Goal: Task Accomplishment & Management: Manage account settings

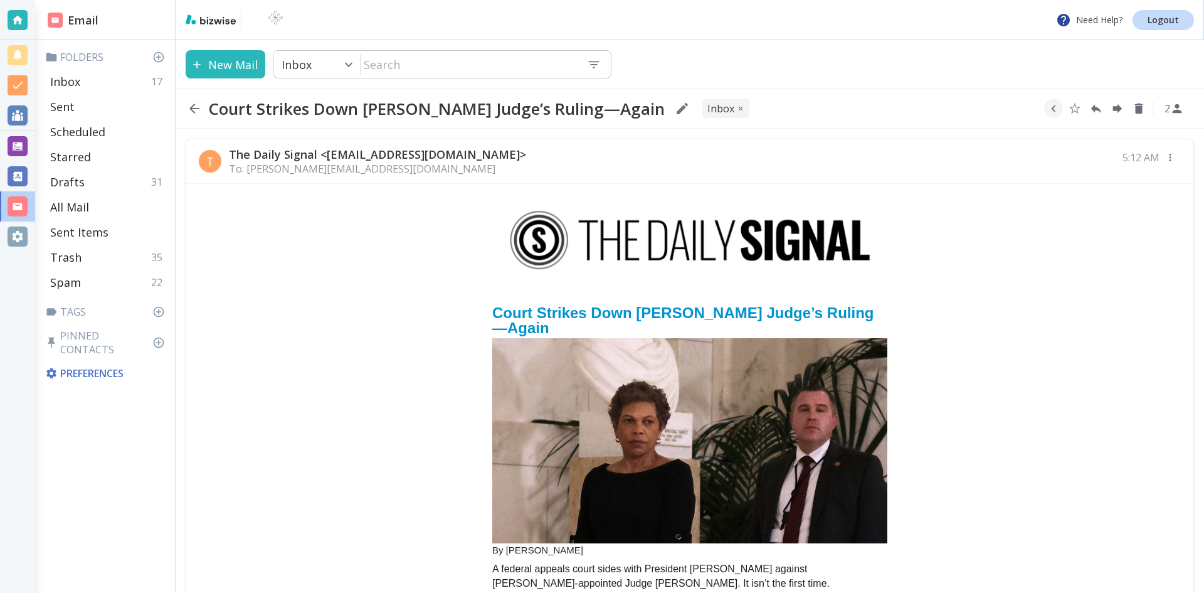
scroll to position [941, 0]
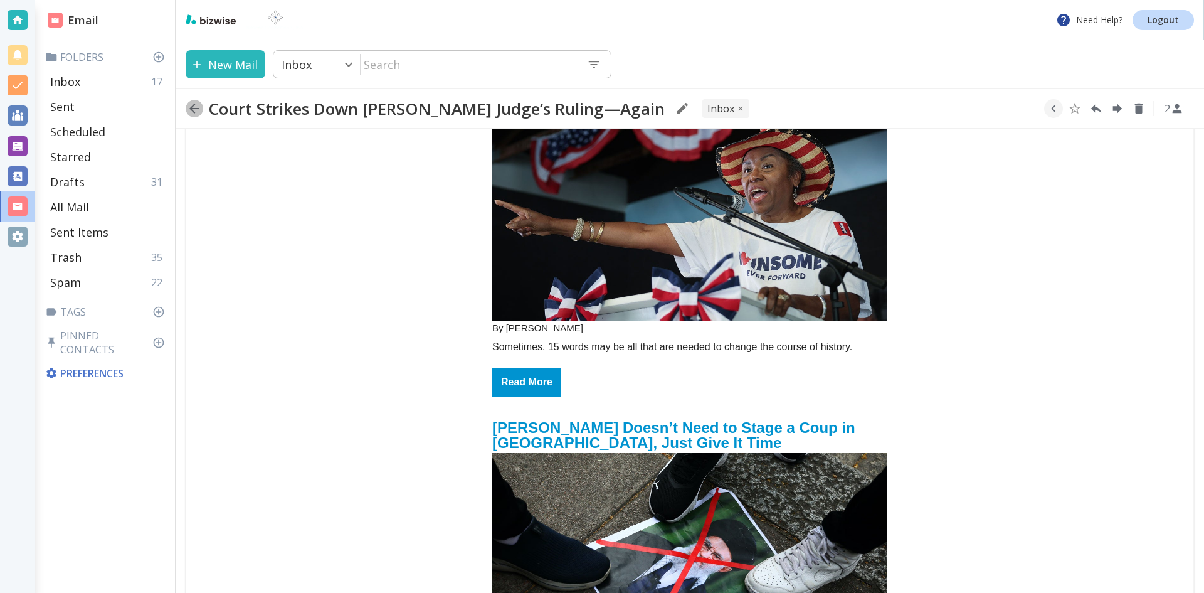
click at [194, 107] on icon "button" at bounding box center [194, 108] width 15 height 15
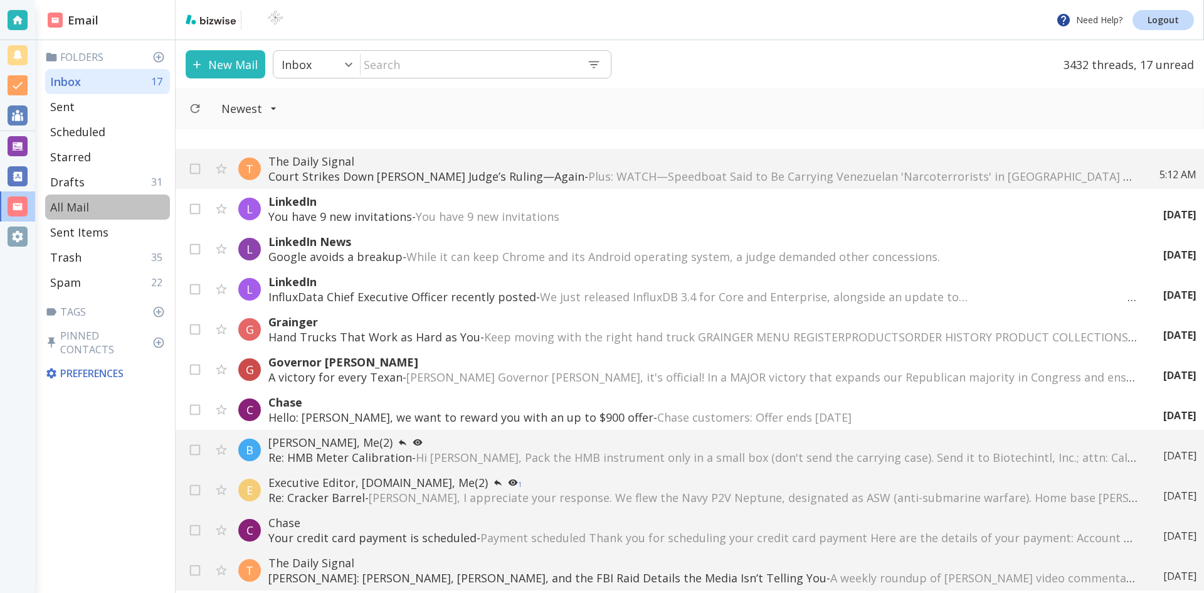
click at [75, 202] on p "All Mail" at bounding box center [69, 206] width 39 height 15
type input "5"
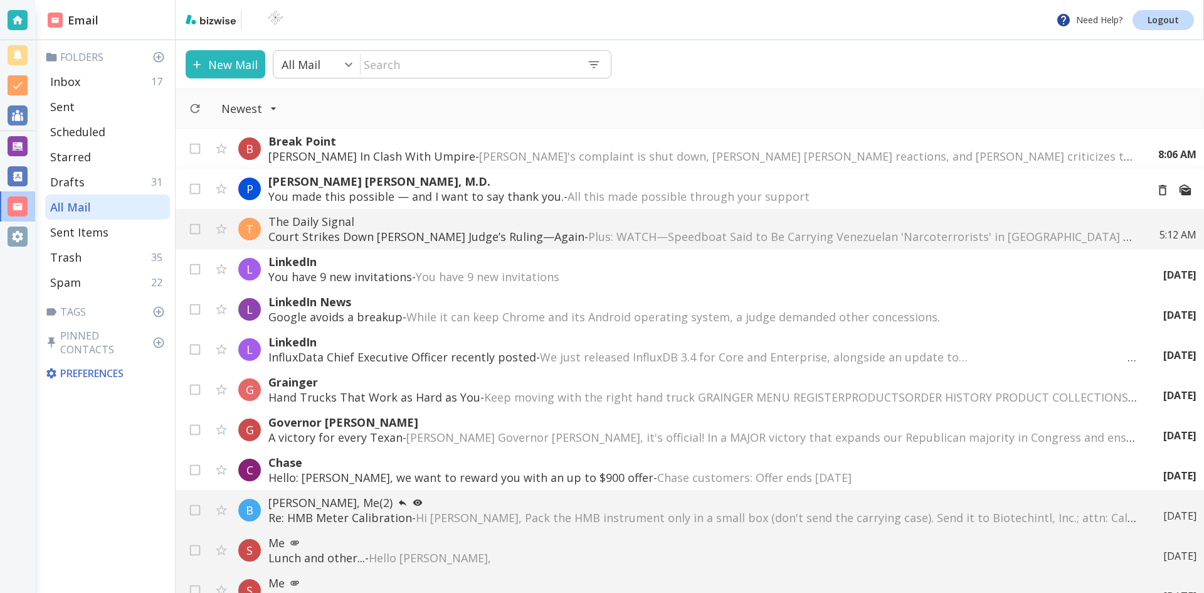
click at [470, 189] on p "You made this possible — and I want to say thank you. - All this made possible …" at bounding box center [702, 196] width 868 height 15
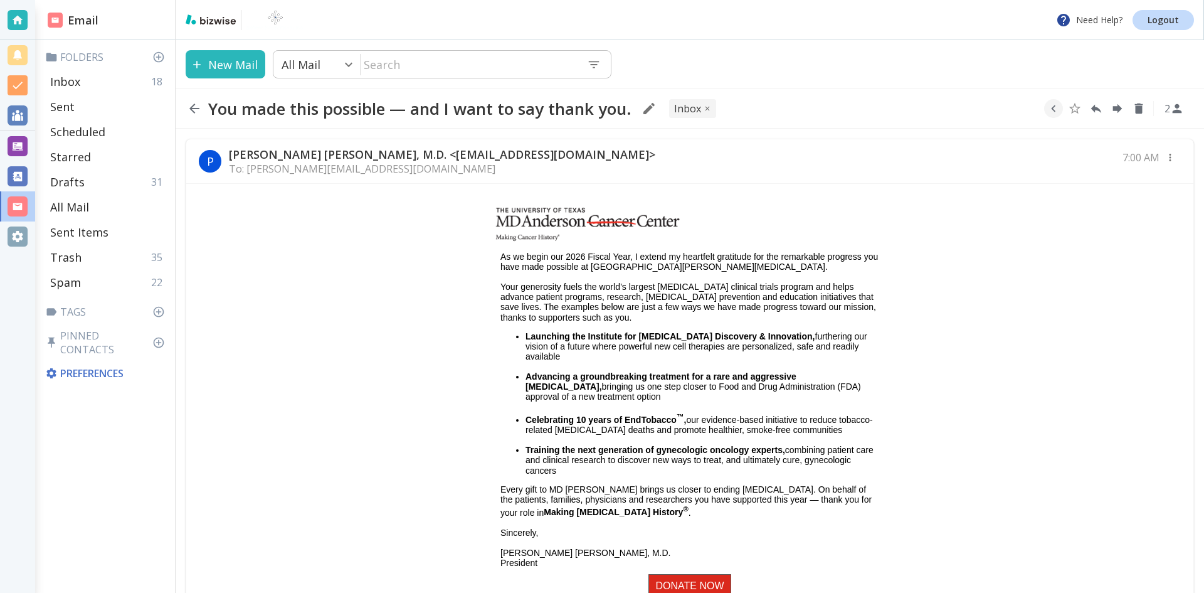
click at [193, 107] on icon "button" at bounding box center [194, 108] width 10 height 10
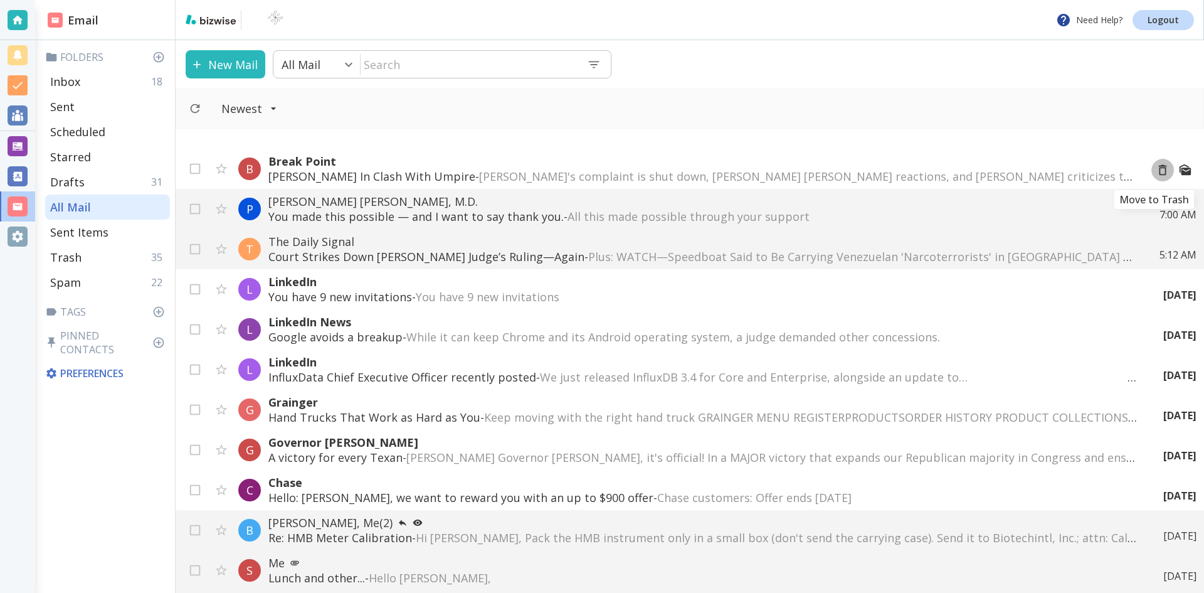
click at [1159, 166] on icon "Move to Trash" at bounding box center [1163, 170] width 8 height 11
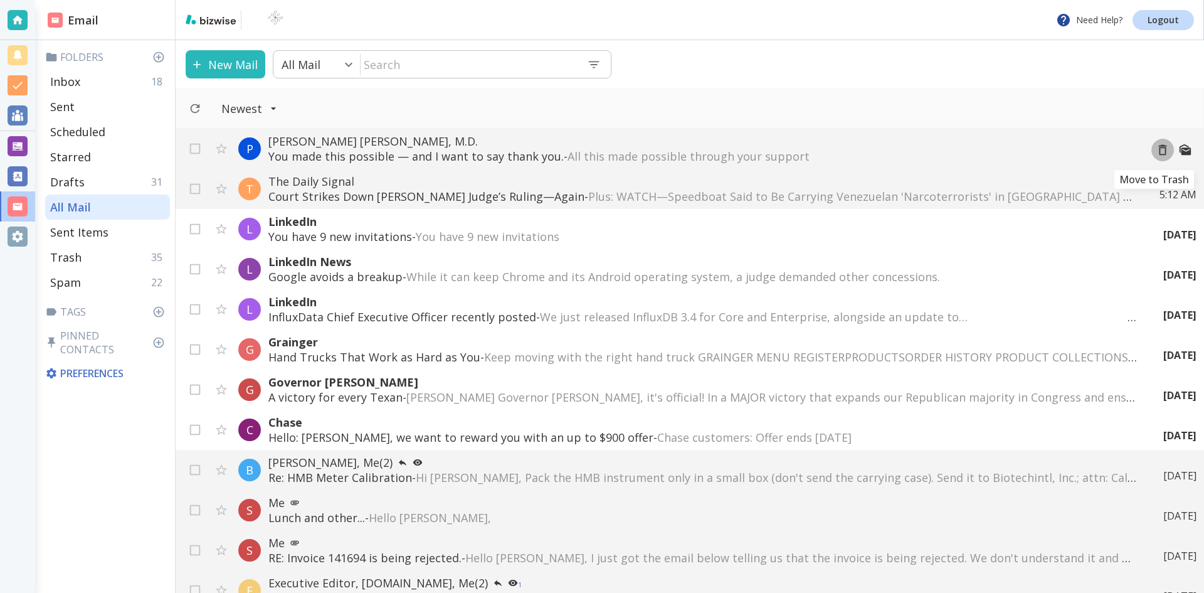
click at [1159, 147] on icon "Move to Trash" at bounding box center [1163, 150] width 8 height 11
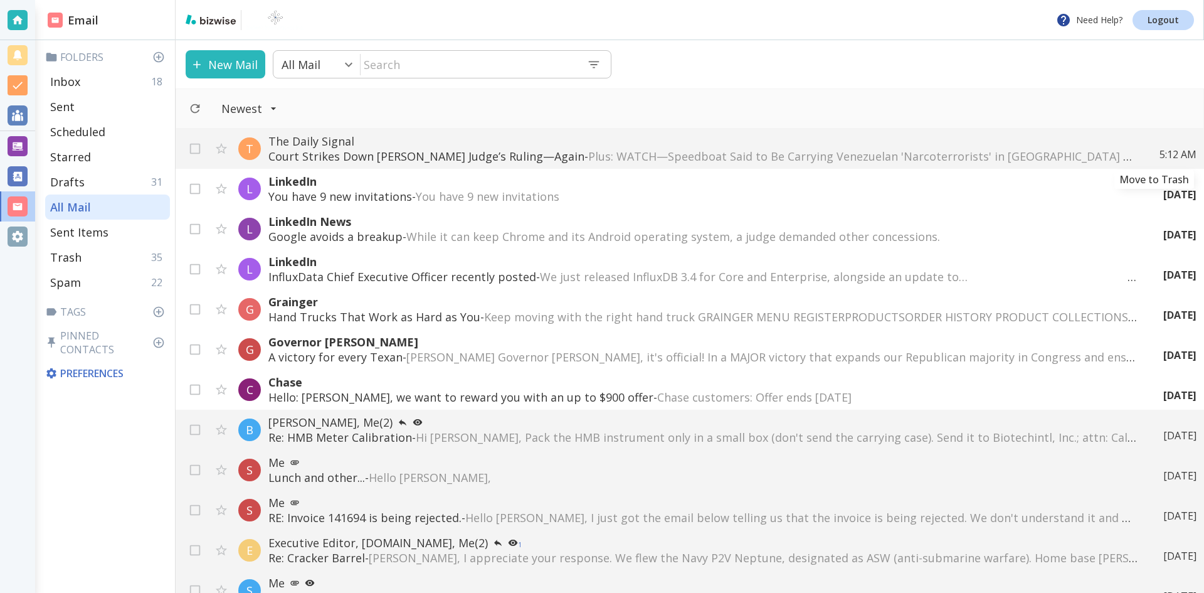
click at [0, 0] on icon "Move to Trash" at bounding box center [0, 0] width 0 height 0
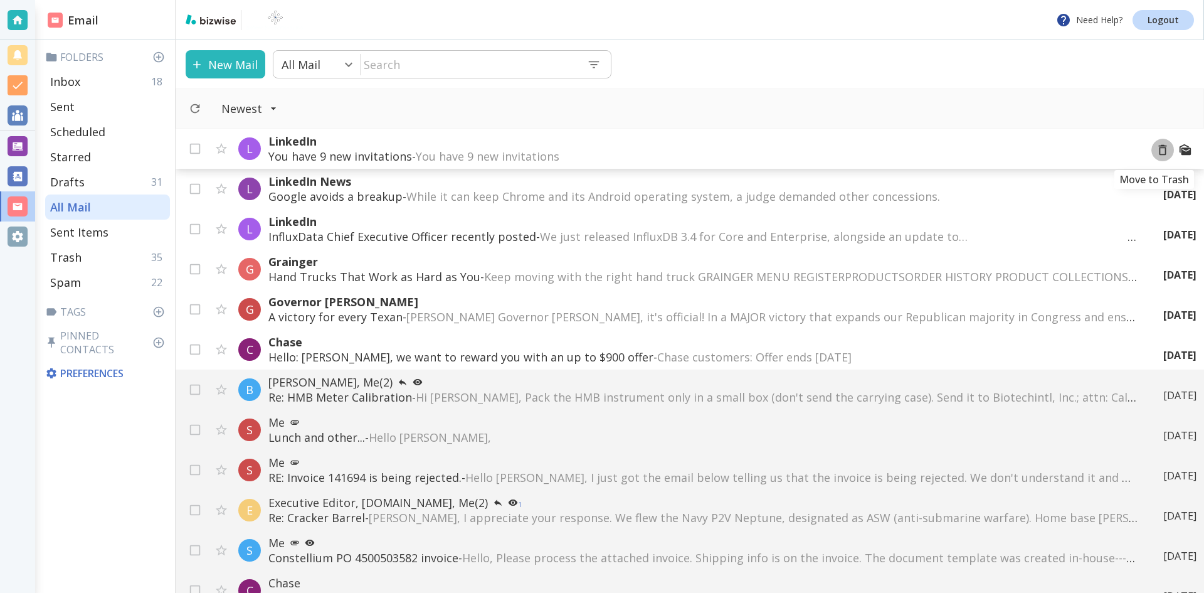
click at [1156, 149] on icon "Move to Trash" at bounding box center [1163, 150] width 14 height 14
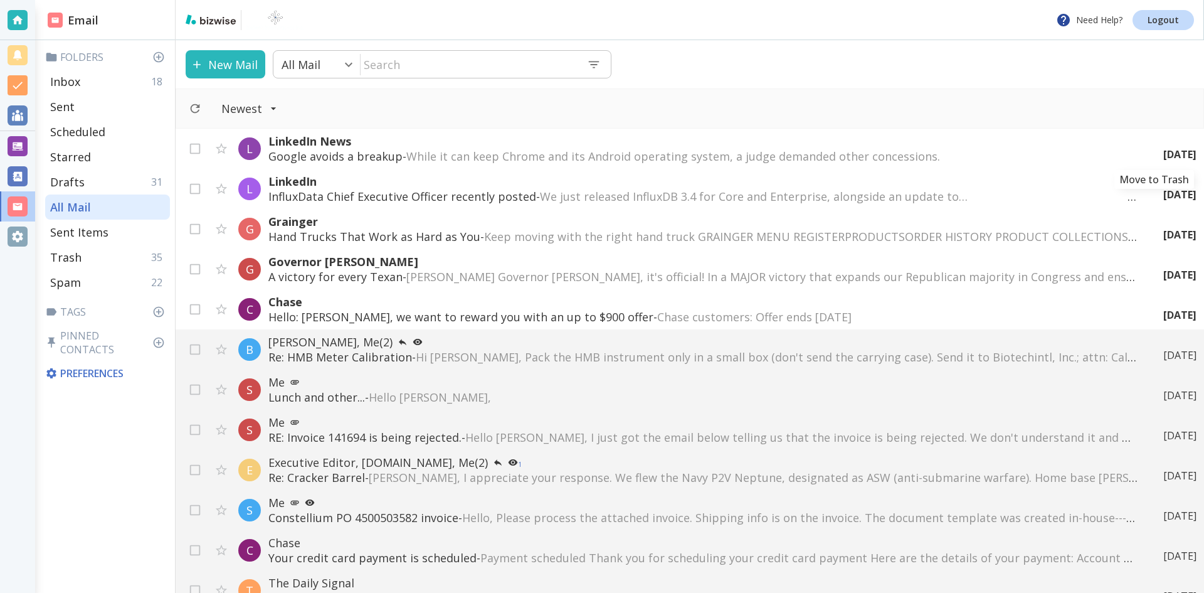
click at [0, 0] on icon "Move to Trash" at bounding box center [0, 0] width 0 height 0
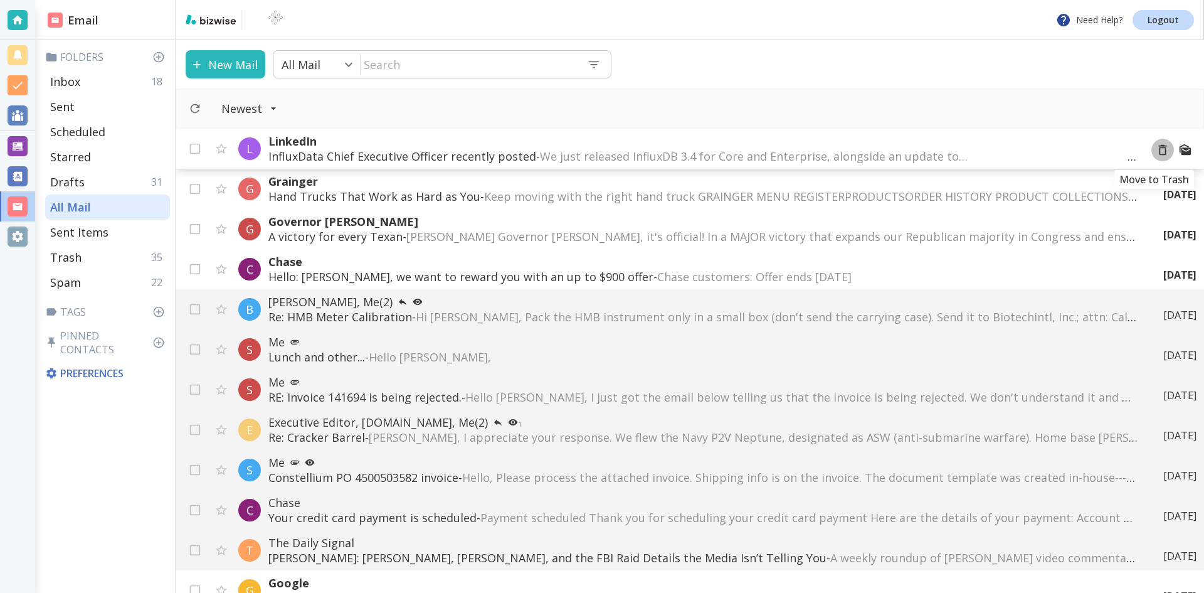
click at [1156, 150] on icon "Move to Trash" at bounding box center [1163, 150] width 14 height 14
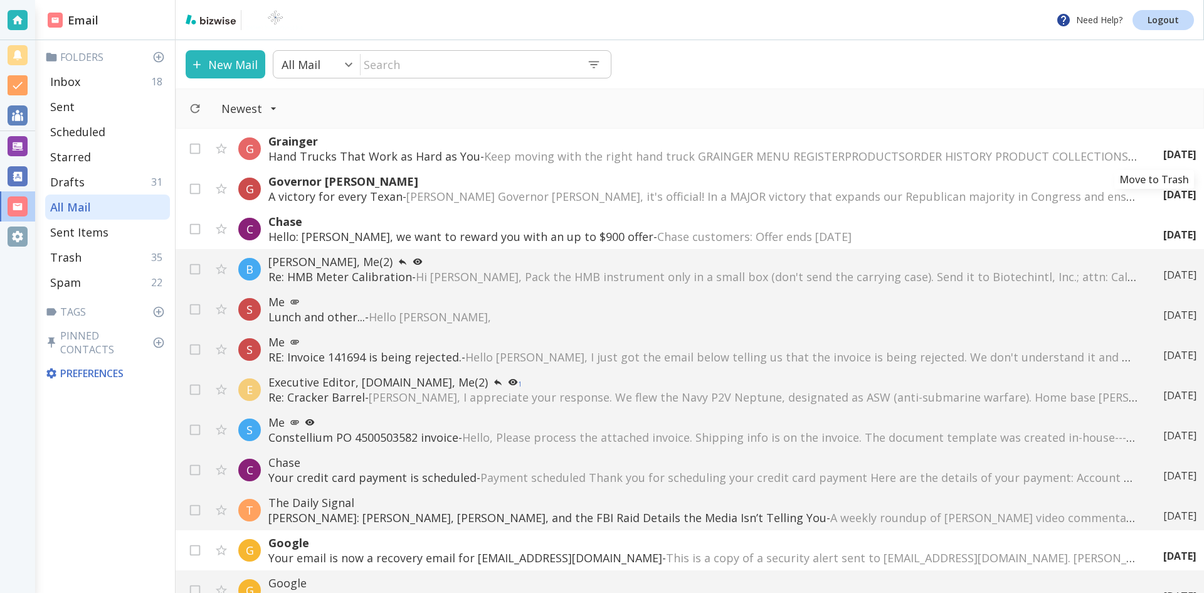
click at [0, 0] on icon "Move to Trash" at bounding box center [0, 0] width 0 height 0
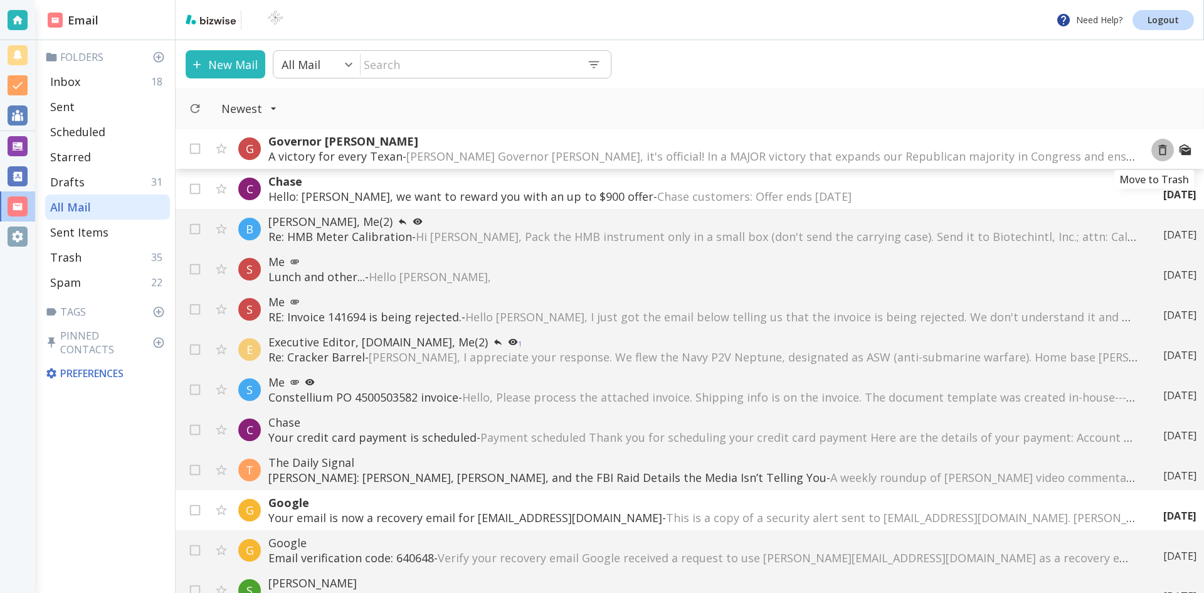
click at [1159, 147] on icon "Move to Trash" at bounding box center [1163, 150] width 8 height 11
